Goal: Task Accomplishment & Management: Manage account settings

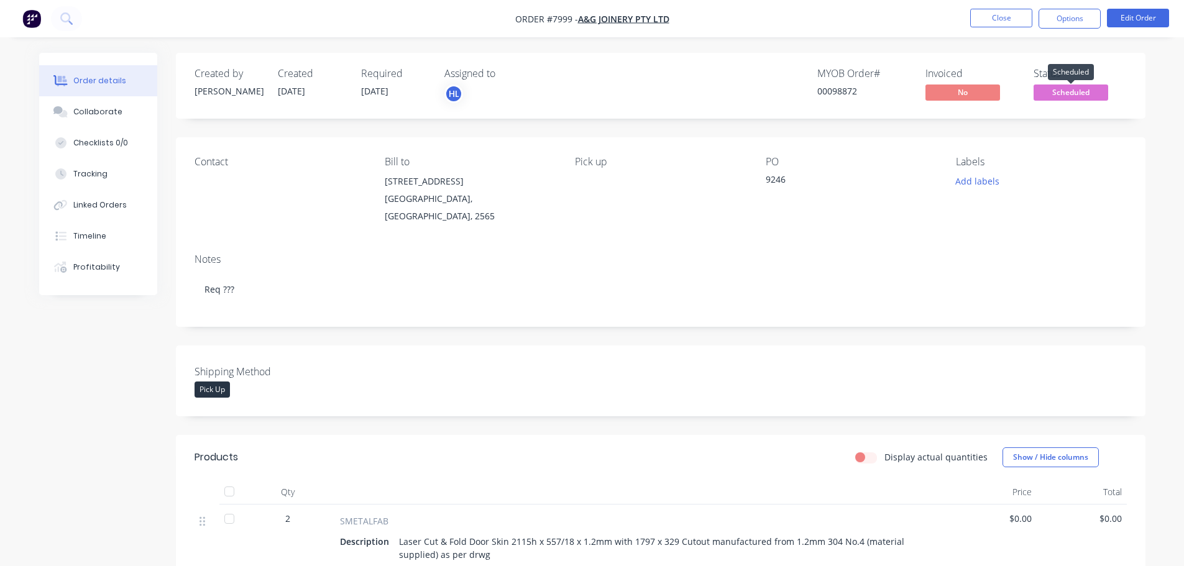
click at [1088, 94] on span "Scheduled" at bounding box center [1071, 93] width 75 height 16
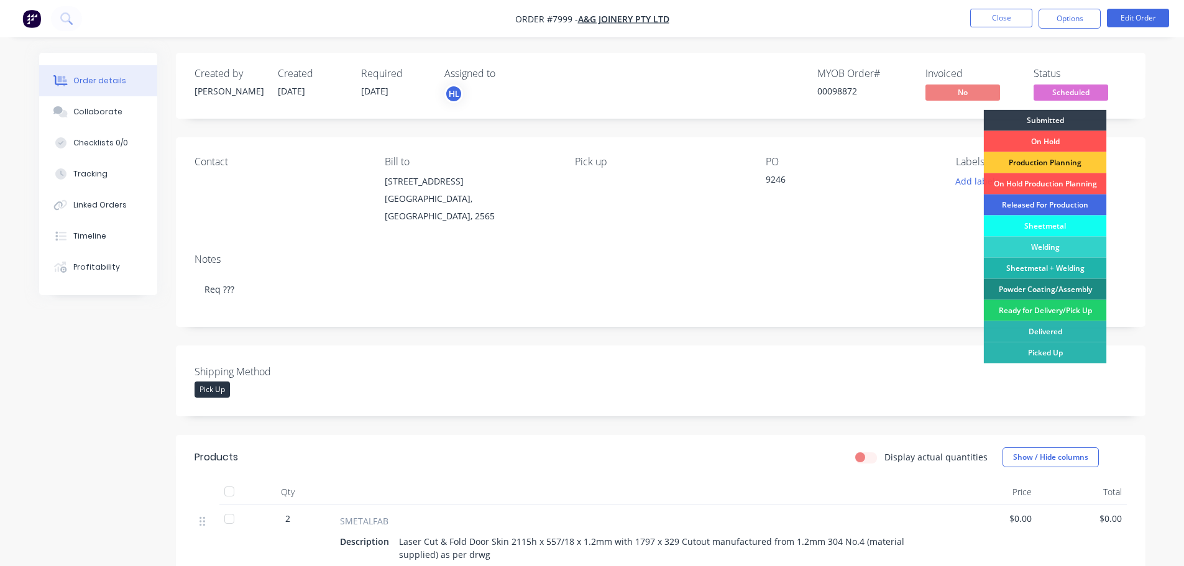
click at [1051, 201] on div "Released For Production" at bounding box center [1045, 205] width 123 height 21
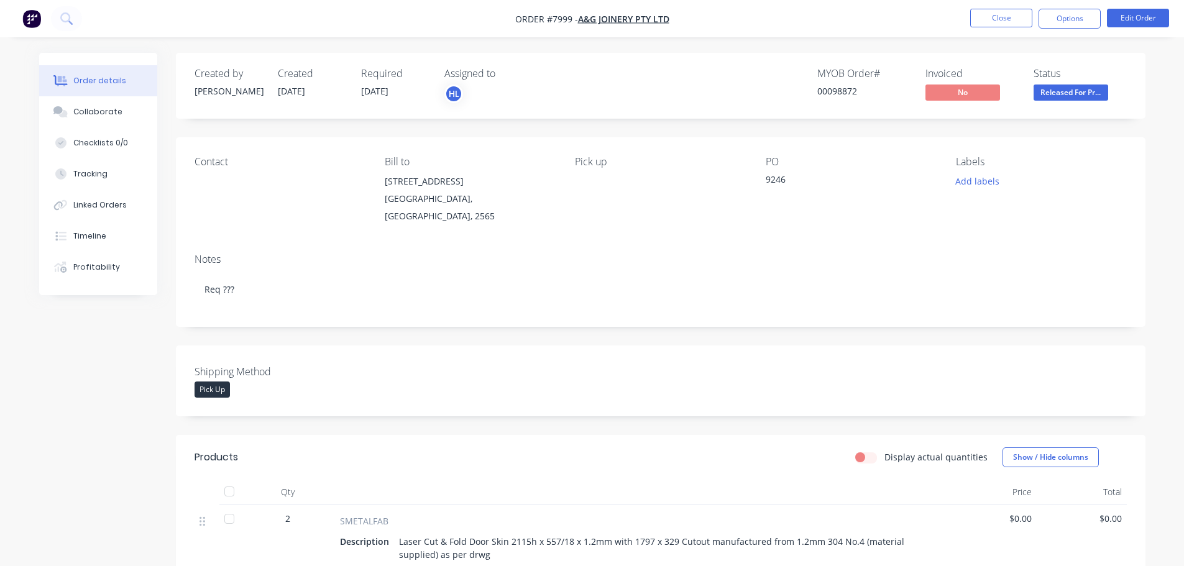
click at [33, 16] on img "button" at bounding box center [31, 18] width 19 height 19
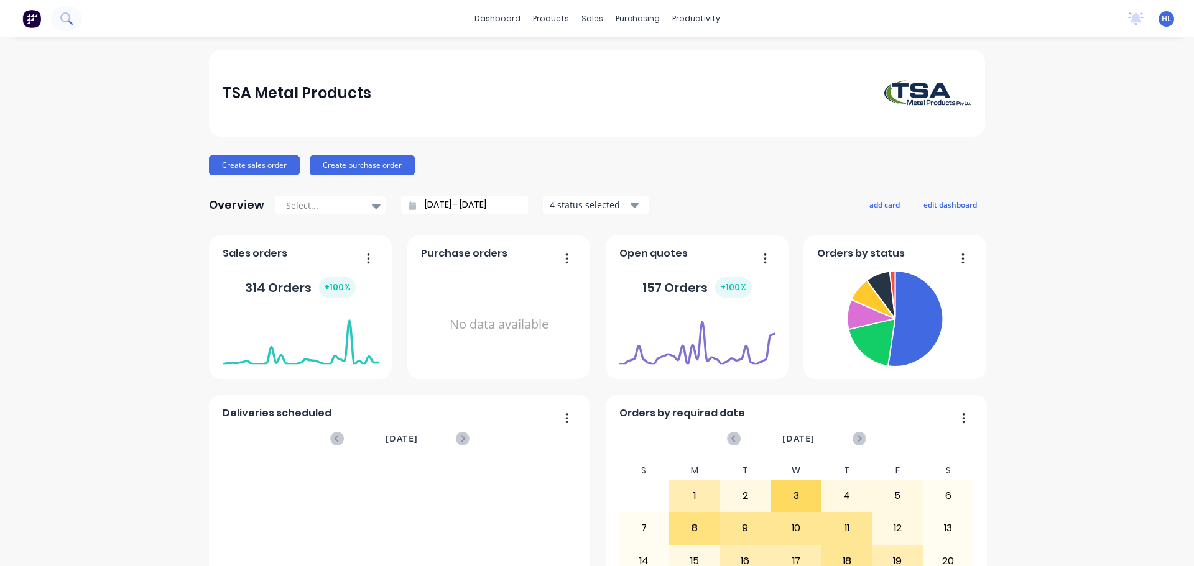
click at [66, 20] on icon at bounding box center [66, 18] width 12 height 12
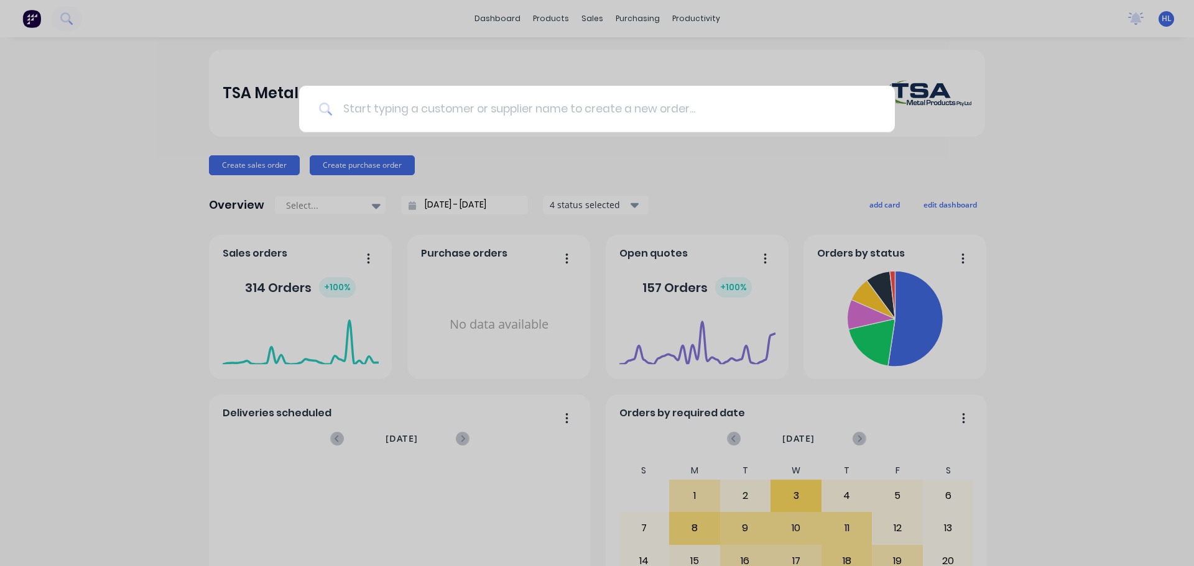
click at [413, 111] on input at bounding box center [604, 109] width 542 height 47
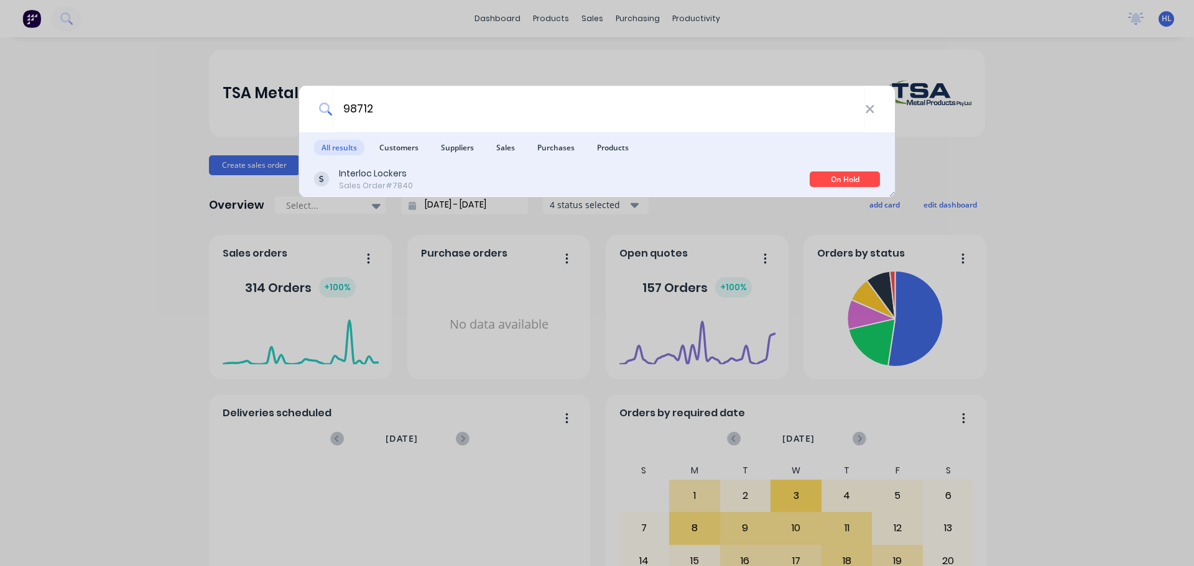
type input "98712"
click at [445, 173] on div "Interloc Lockers Sales Order #7840" at bounding box center [561, 179] width 495 height 24
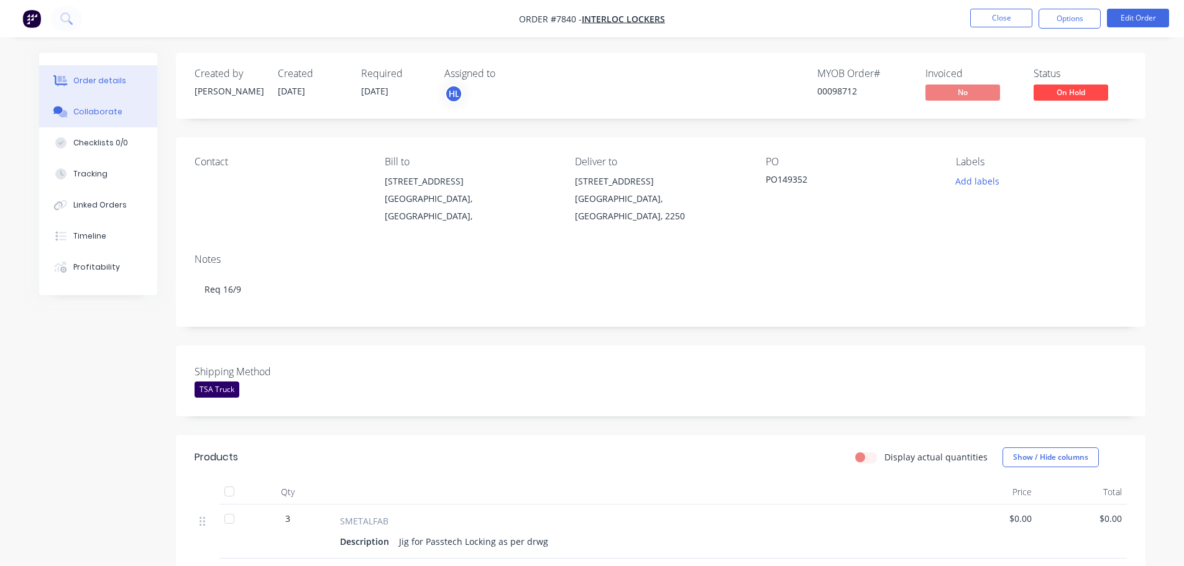
click at [97, 113] on div "Collaborate" at bounding box center [97, 111] width 49 height 11
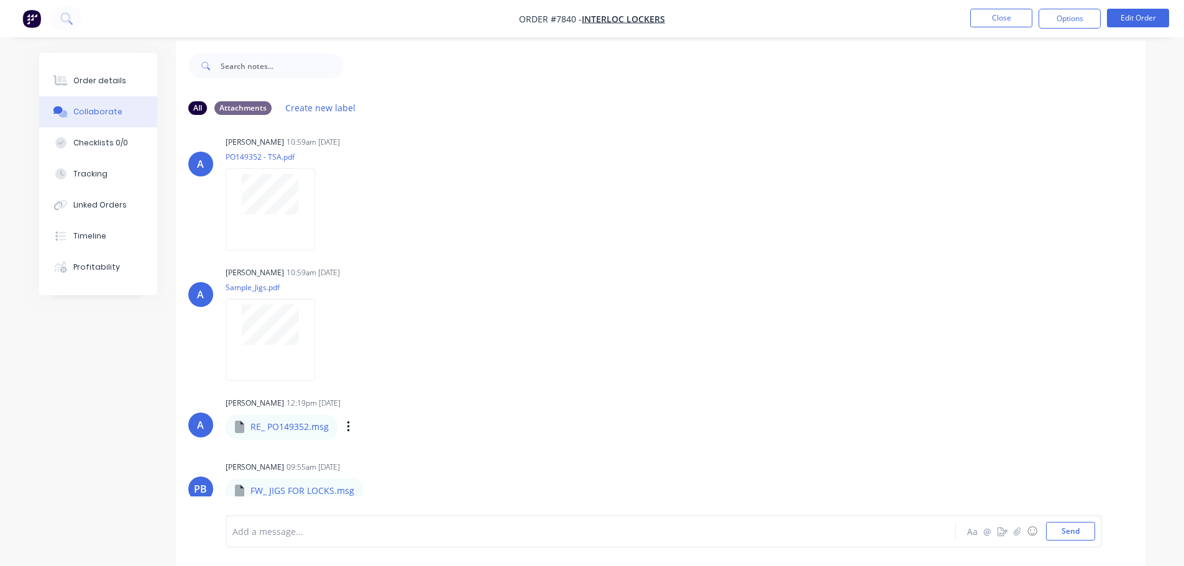
scroll to position [19, 0]
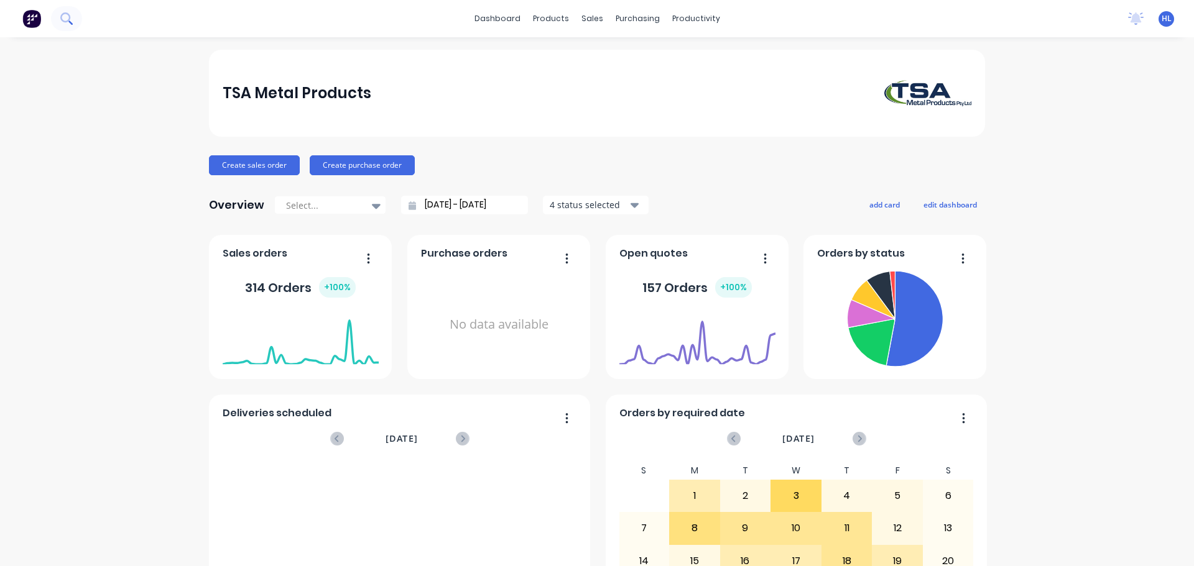
click at [65, 22] on icon at bounding box center [65, 17] width 10 height 10
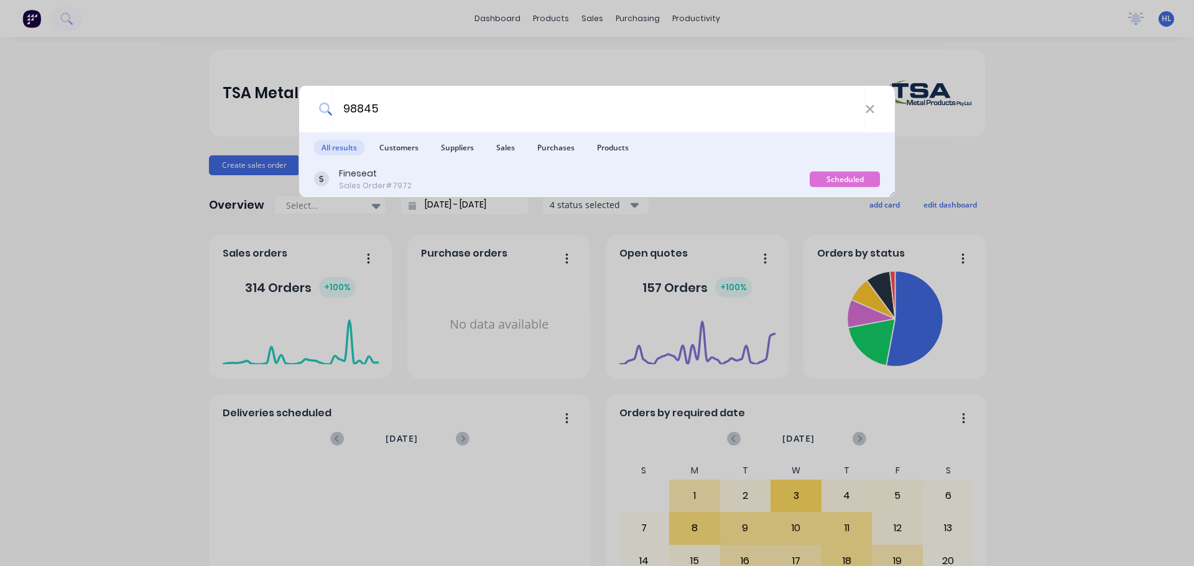
type input "98845"
click at [443, 185] on div "Fineseat Sales Order #7972" at bounding box center [561, 179] width 495 height 24
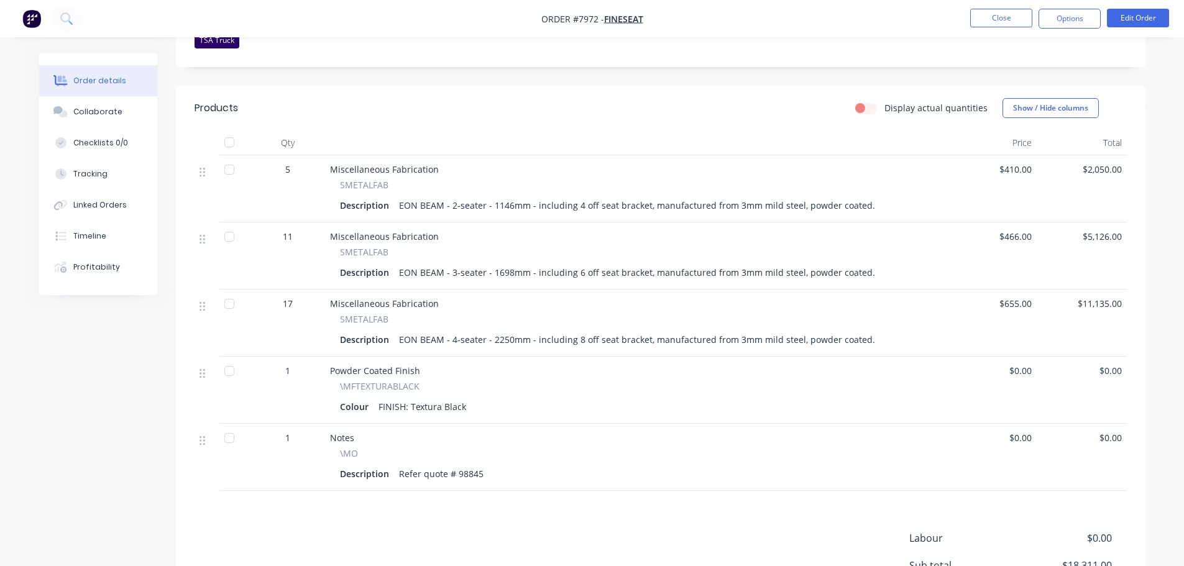
scroll to position [373, 0]
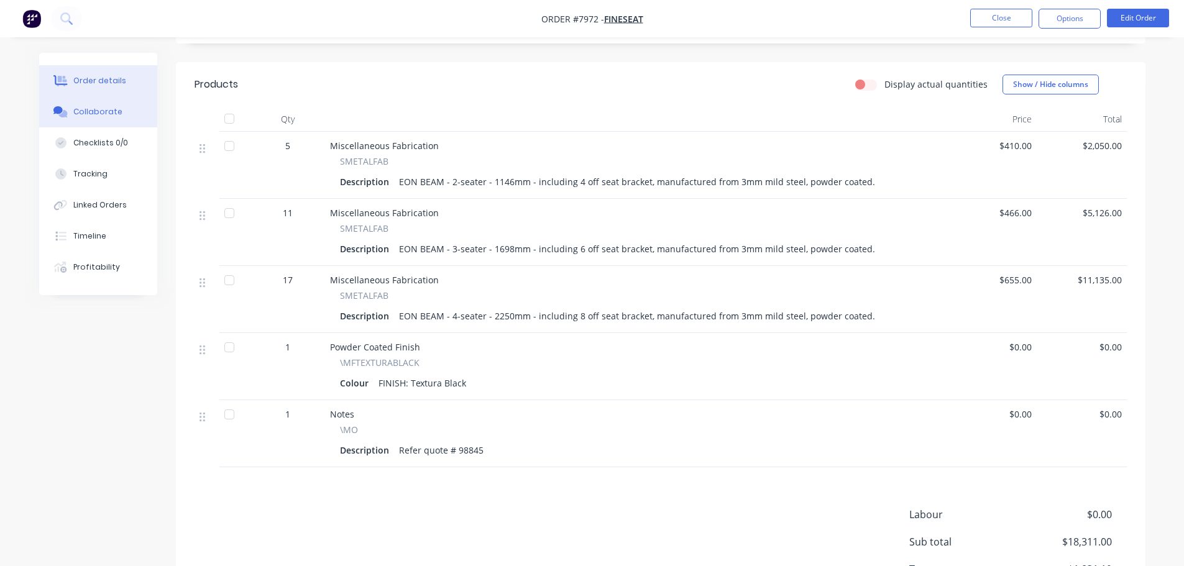
click at [93, 106] on div "Collaborate" at bounding box center [97, 111] width 49 height 11
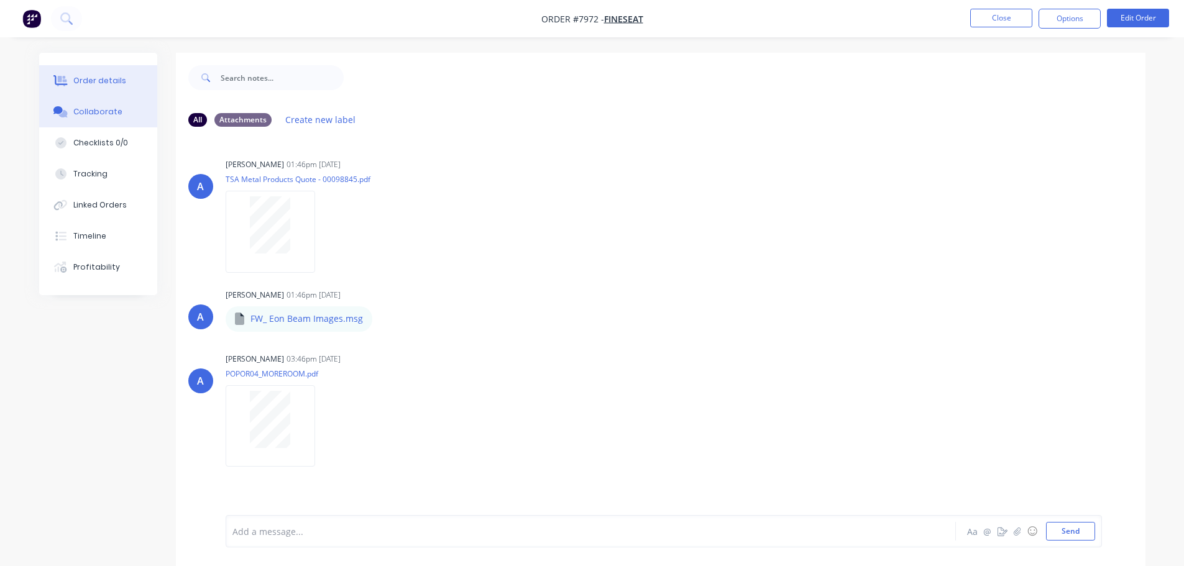
click at [103, 82] on div "Order details" at bounding box center [99, 80] width 53 height 11
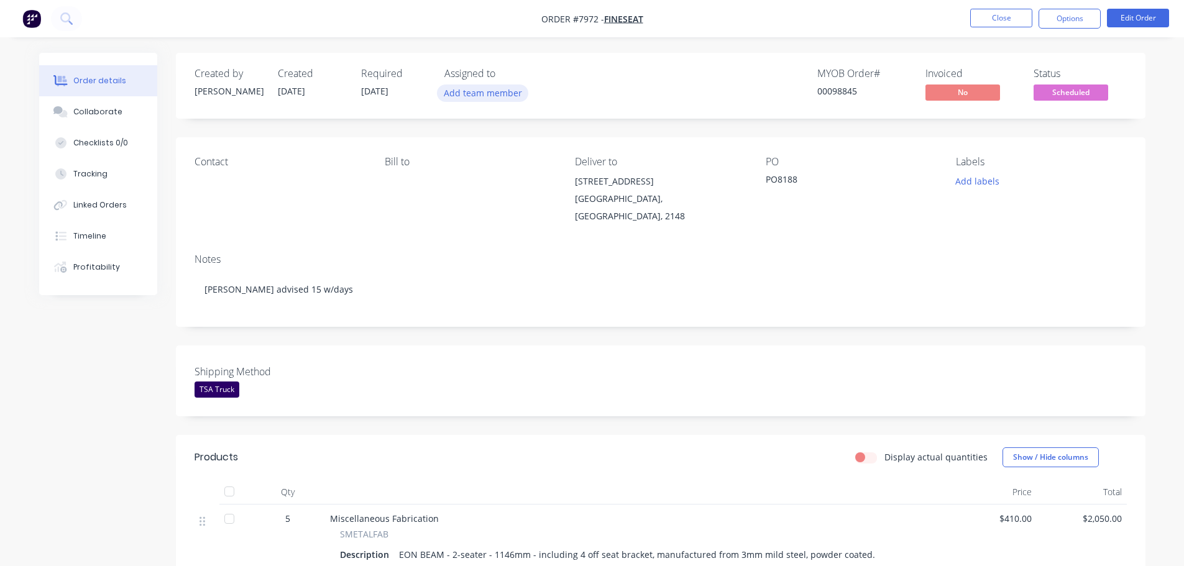
click at [479, 93] on button "Add team member" at bounding box center [482, 93] width 91 height 17
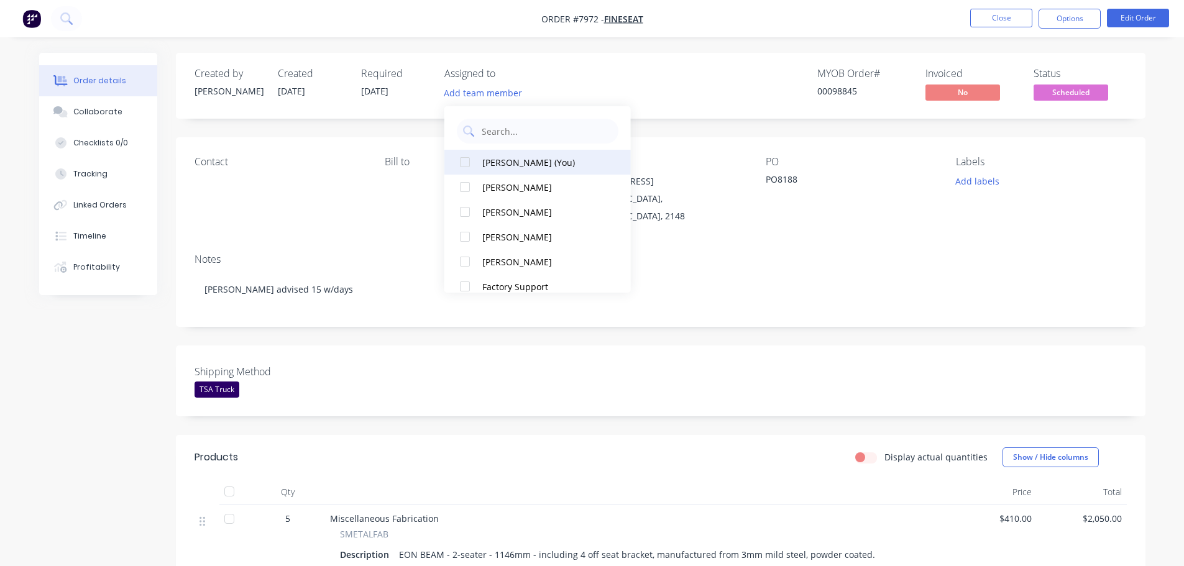
click at [470, 161] on div at bounding box center [465, 162] width 25 height 25
click at [36, 17] on img "button" at bounding box center [31, 18] width 19 height 19
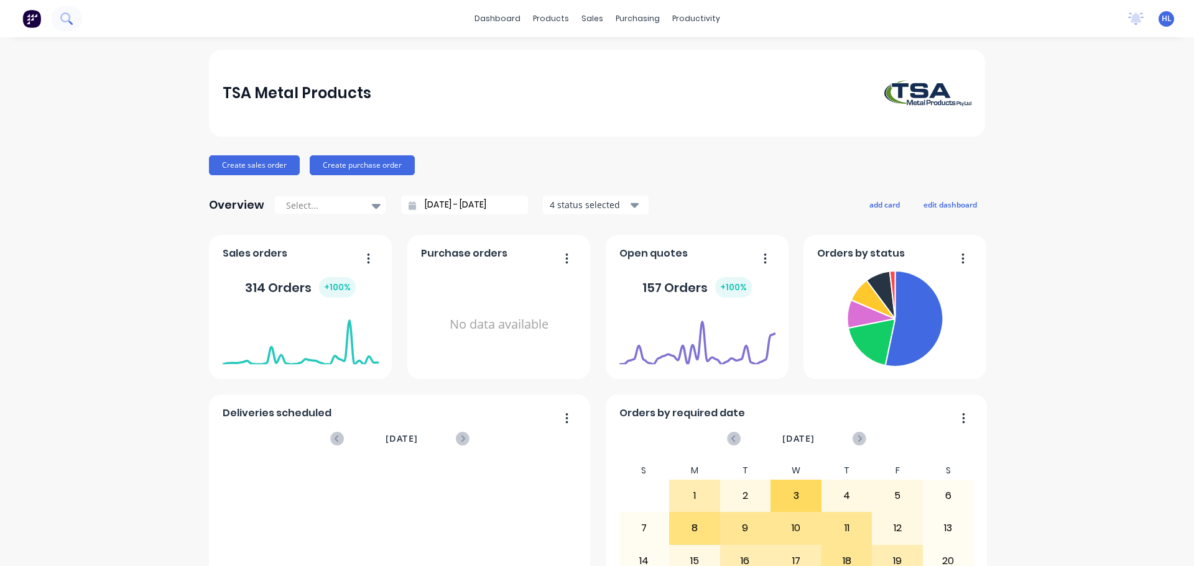
click at [71, 19] on icon at bounding box center [66, 18] width 12 height 12
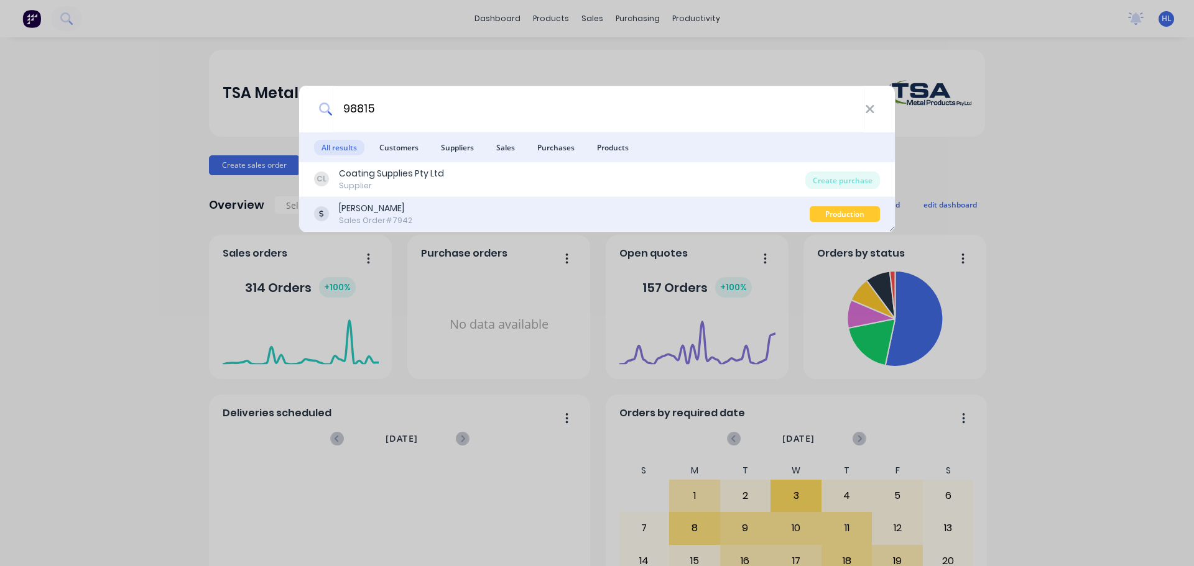
type input "98815"
click at [364, 202] on div "Koskela" at bounding box center [375, 208] width 73 height 13
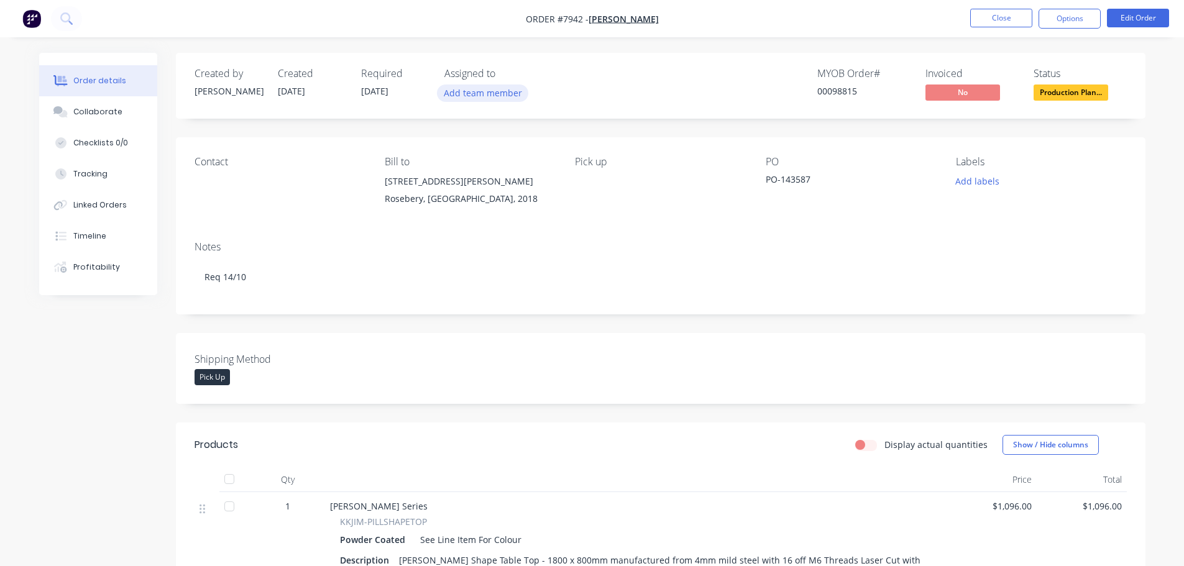
click at [489, 91] on button "Add team member" at bounding box center [482, 93] width 91 height 17
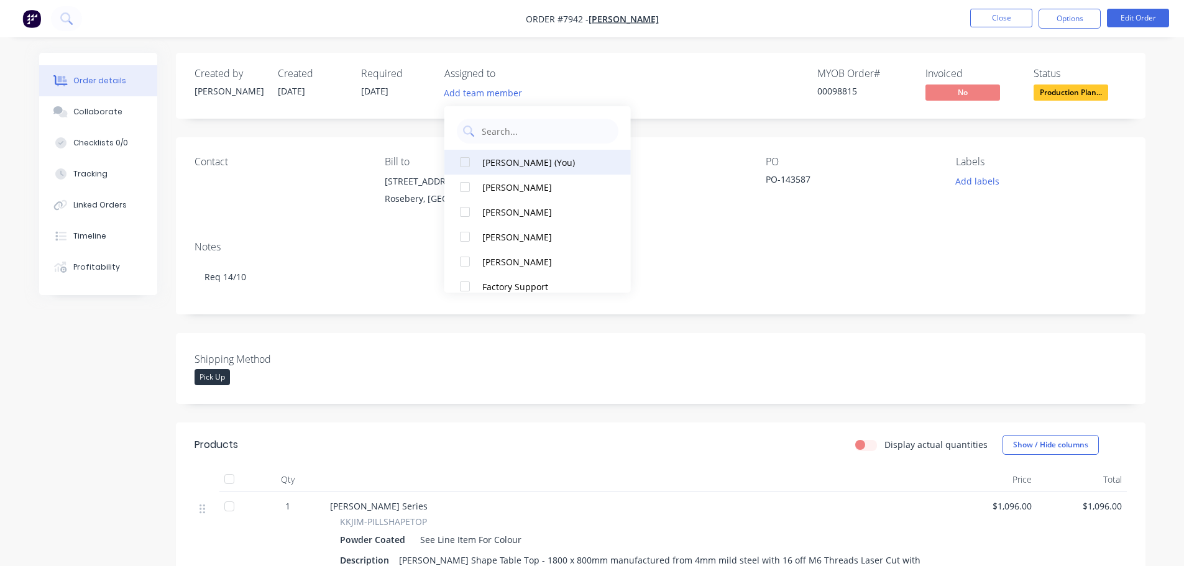
click at [466, 163] on div at bounding box center [465, 162] width 25 height 25
click at [34, 21] on img "button" at bounding box center [31, 18] width 19 height 19
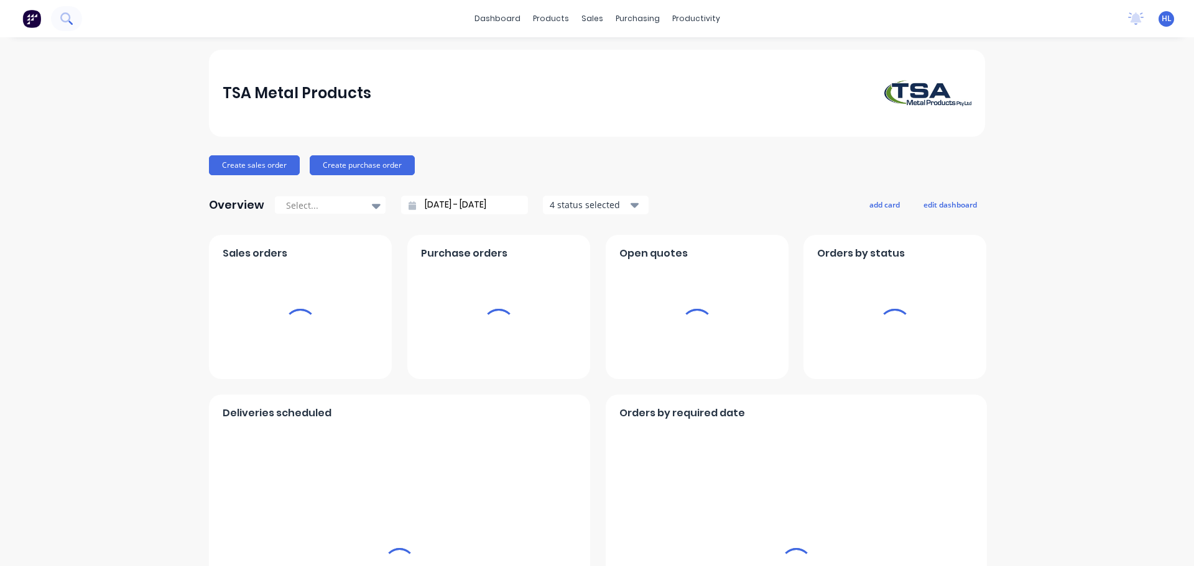
click at [67, 19] on icon at bounding box center [66, 18] width 12 height 12
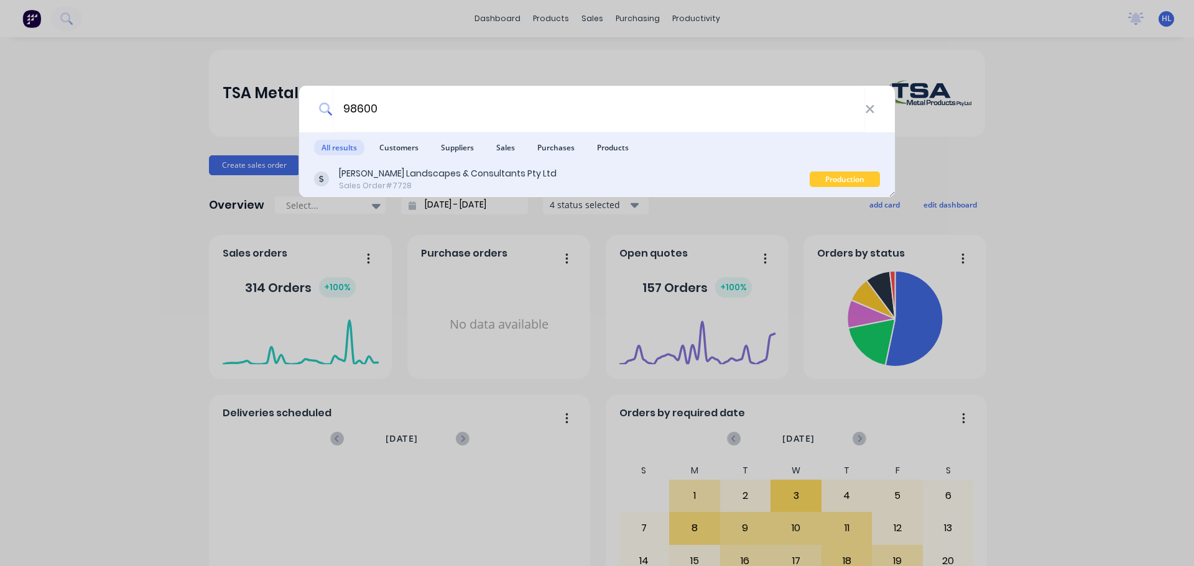
type input "98600"
click at [497, 173] on div "Simpson Landscapes & Consultants Pty Ltd" at bounding box center [448, 173] width 218 height 13
